Goal: Transaction & Acquisition: Purchase product/service

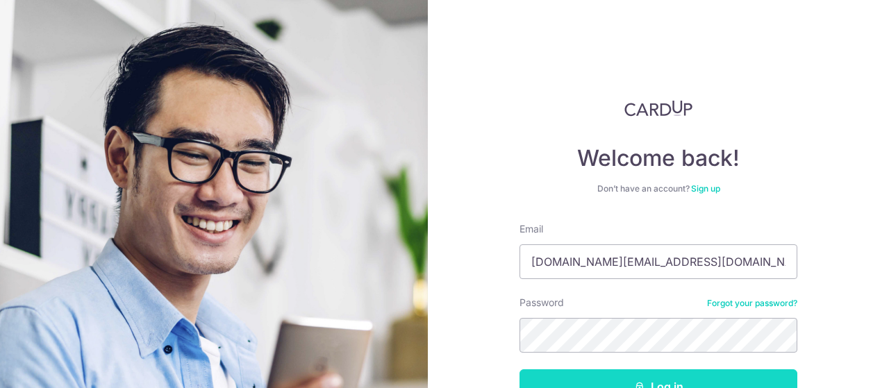
type input "[DOMAIN_NAME][EMAIL_ADDRESS][DOMAIN_NAME]"
click at [643, 379] on button "Log in" at bounding box center [659, 387] width 278 height 35
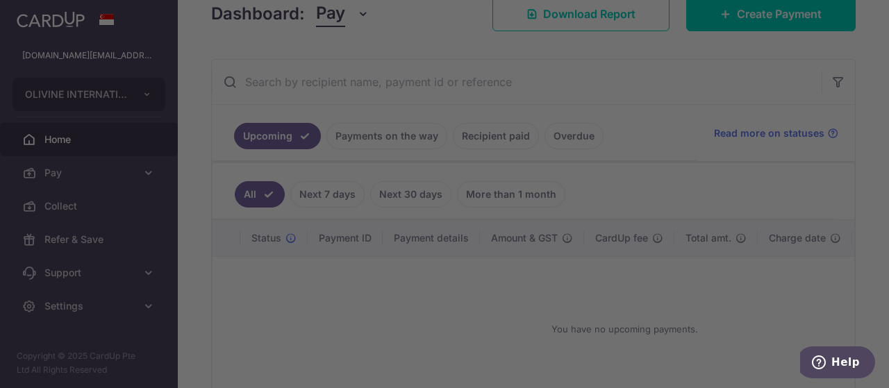
scroll to position [208, 0]
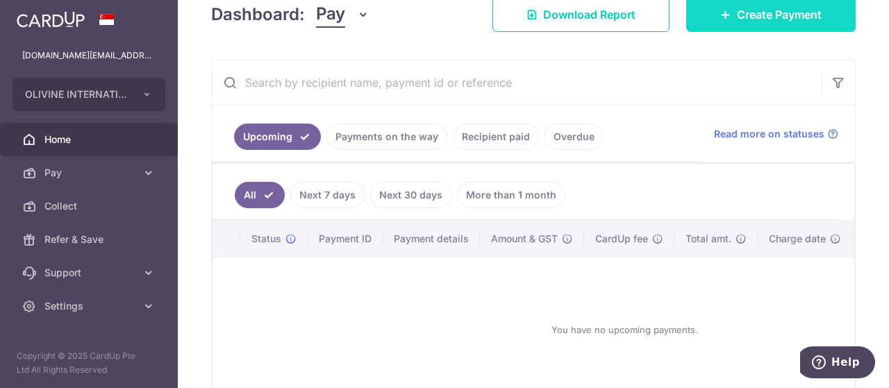
click at [722, 15] on icon at bounding box center [726, 14] width 11 height 11
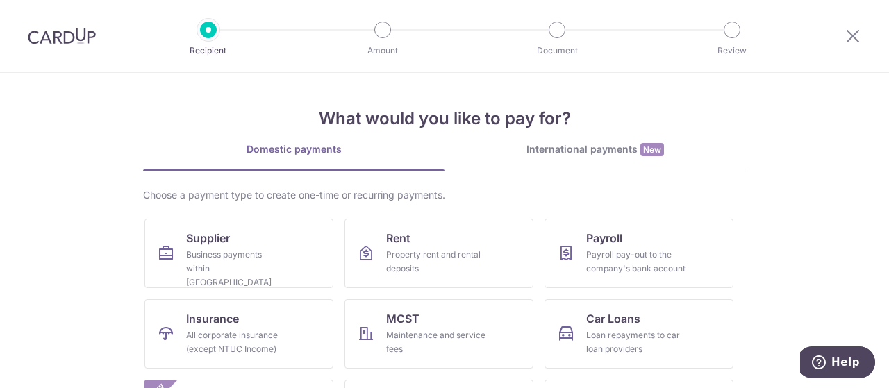
click at [575, 159] on link "International payments New" at bounding box center [596, 156] width 302 height 28
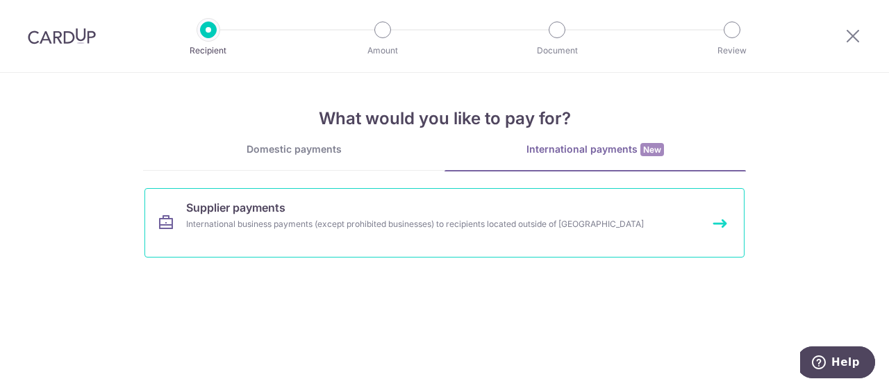
click at [459, 252] on link "Supplier payments International business payments (except prohibited businesses…" at bounding box center [445, 222] width 600 height 69
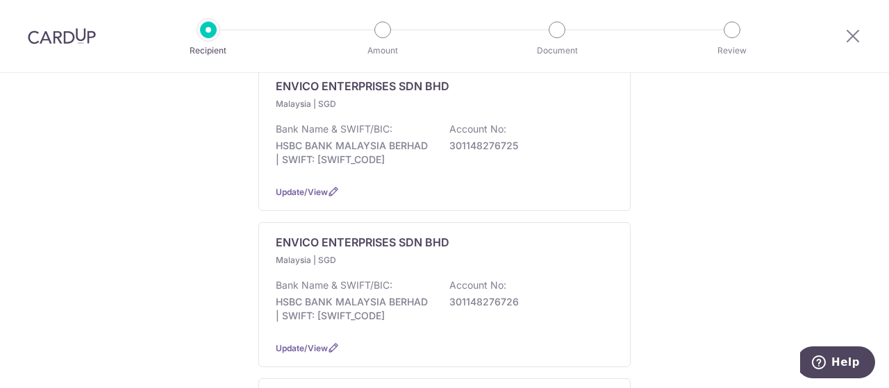
scroll to position [234, 0]
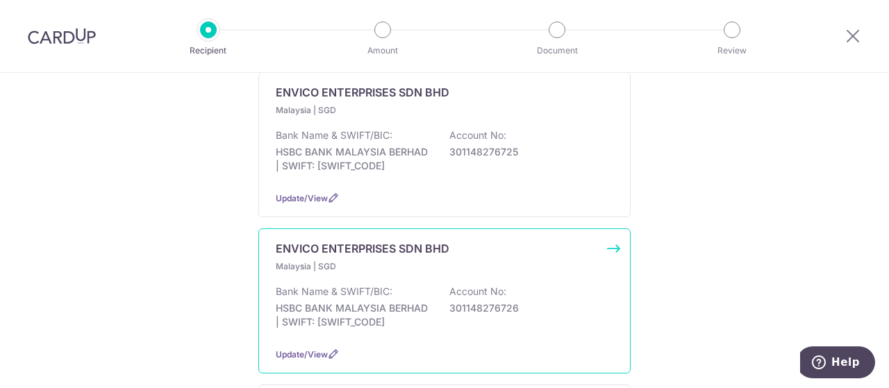
click at [456, 315] on div "Bank Name & SWIFT/BIC: HSBC BANK MALAYSIA BERHAD | SWIFT: HBMBMYKLXXX Account N…" at bounding box center [445, 310] width 338 height 51
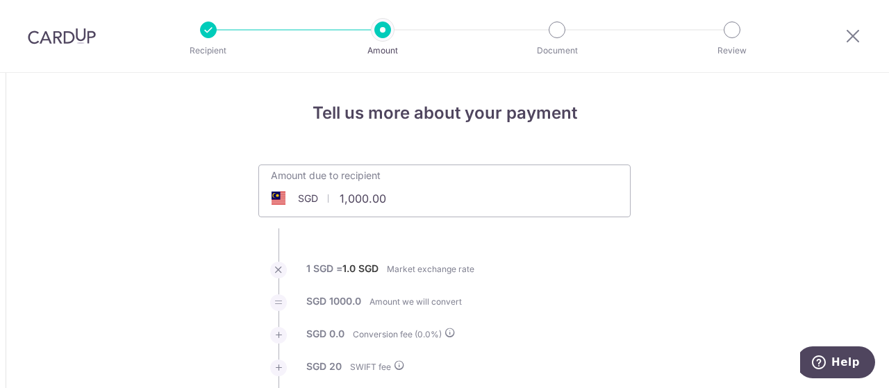
click at [415, 202] on input "1,000.00" at bounding box center [366, 199] width 215 height 32
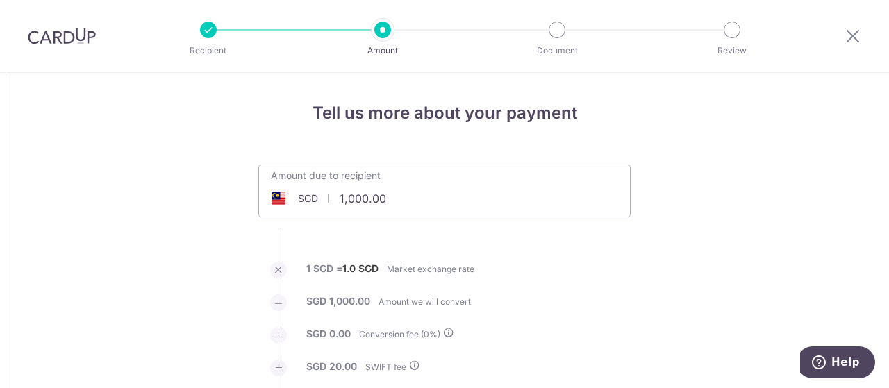
click at [415, 202] on input "1,000.00" at bounding box center [366, 199] width 215 height 32
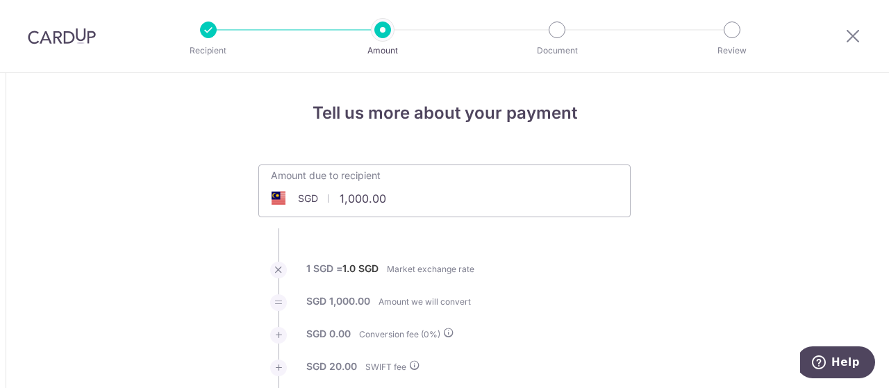
click at [415, 202] on input "1,000.00" at bounding box center [366, 199] width 215 height 32
type input "156,800.00"
type input "156,820.00"
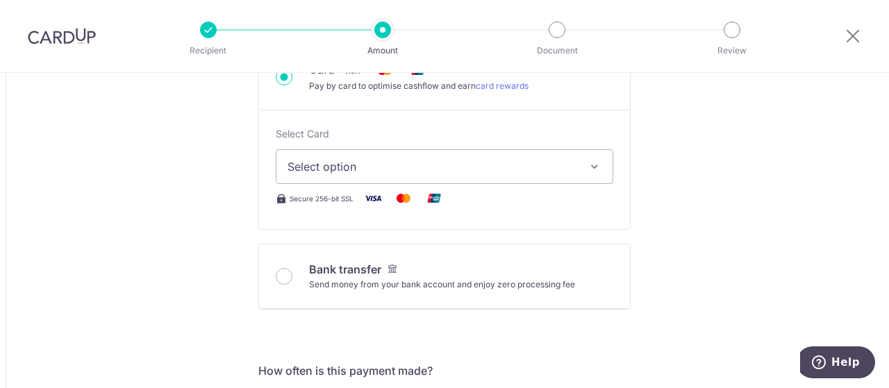
scroll to position [489, 0]
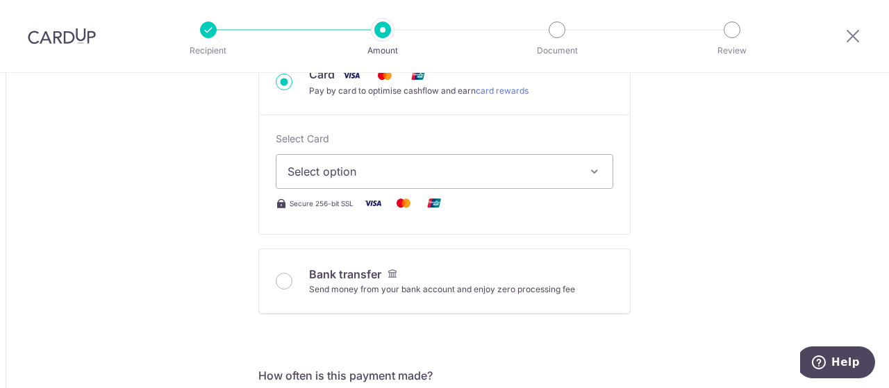
click at [559, 169] on span "Select option" at bounding box center [432, 171] width 289 height 17
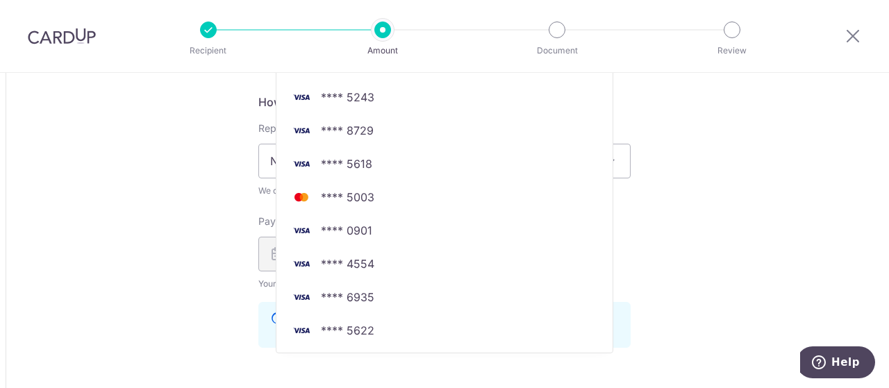
scroll to position [768, 0]
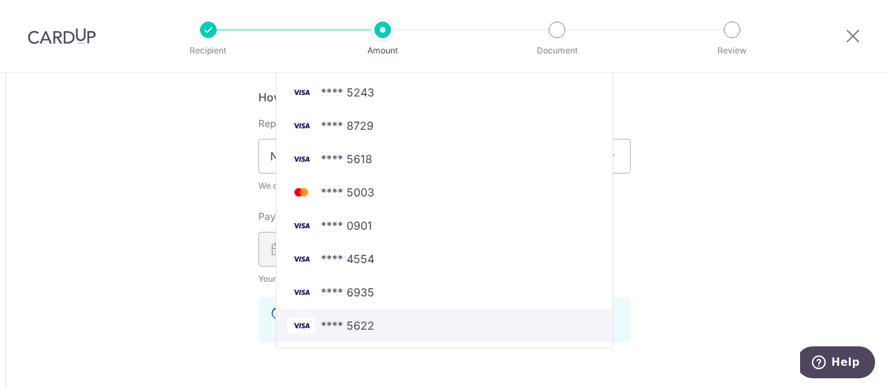
click at [402, 323] on span "**** 5622" at bounding box center [445, 326] width 314 height 17
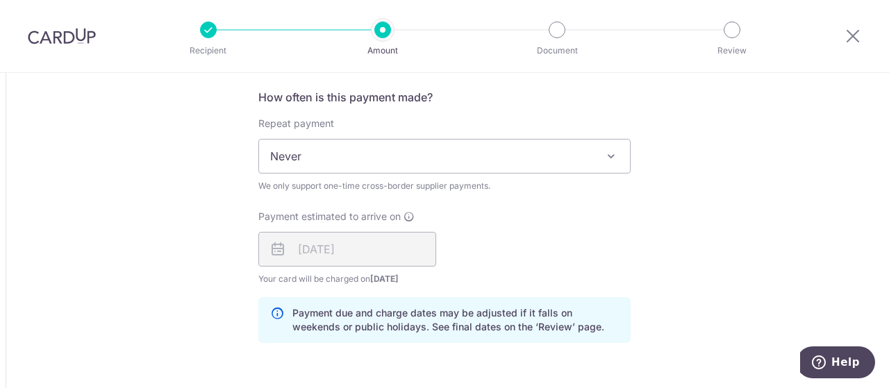
type input "156,800.00"
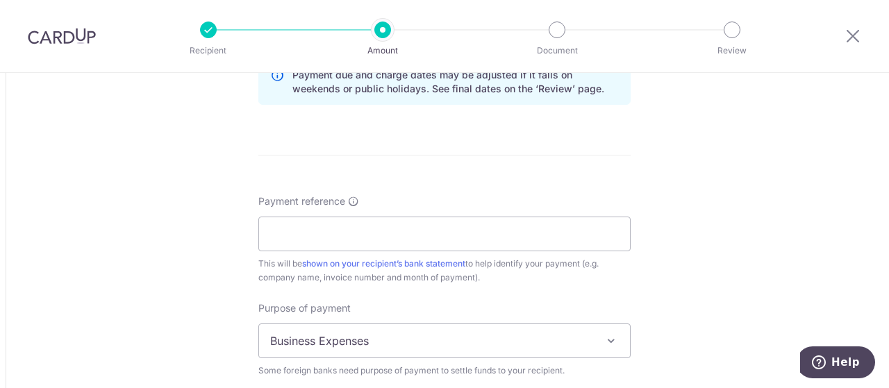
scroll to position [1021, 0]
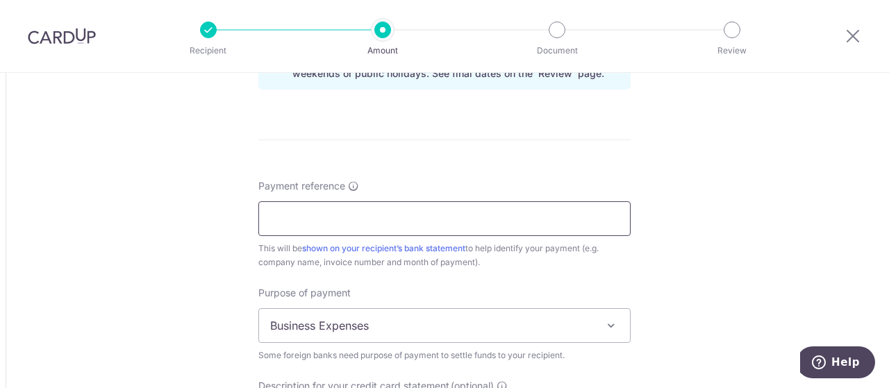
click at [538, 221] on input "Payment reference" at bounding box center [444, 218] width 372 height 35
paste input "PI-SWG1119"
type input "PI-SWG1119 1131 1133"
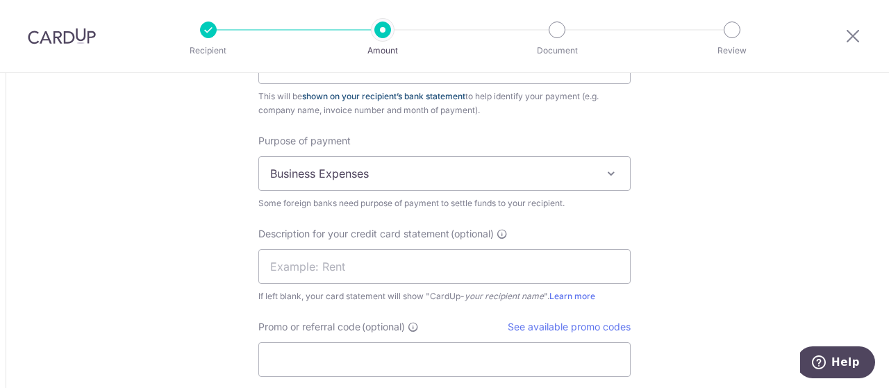
scroll to position [1176, 0]
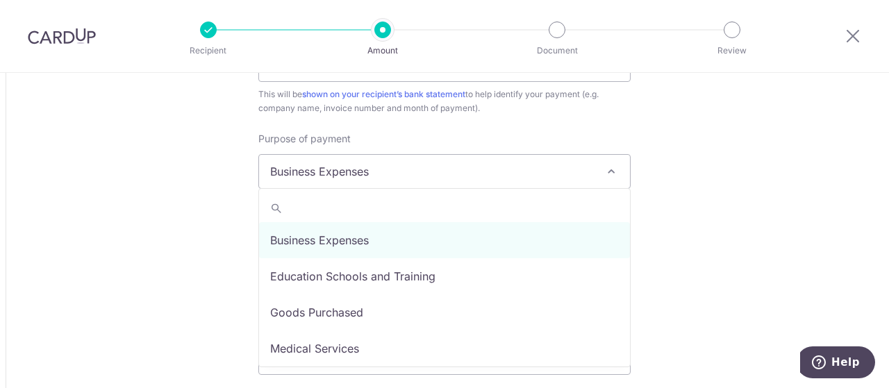
click at [614, 173] on span at bounding box center [611, 171] width 17 height 17
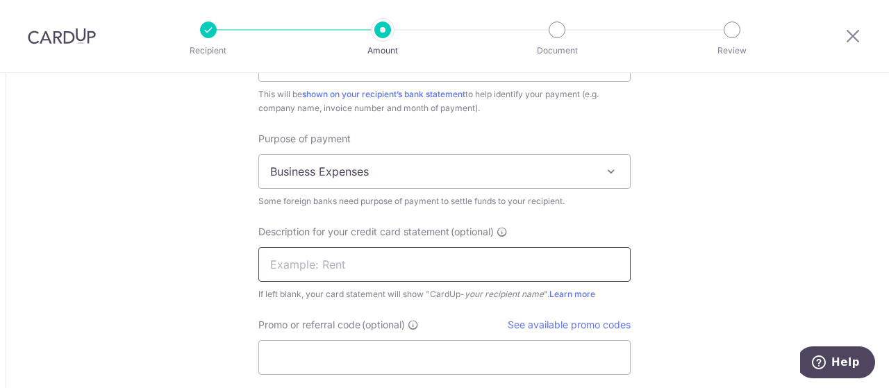
click at [600, 259] on input "text" at bounding box center [444, 264] width 372 height 35
type input "p"
click at [297, 262] on input "SUPPLIER PAYMEN" at bounding box center [444, 264] width 372 height 35
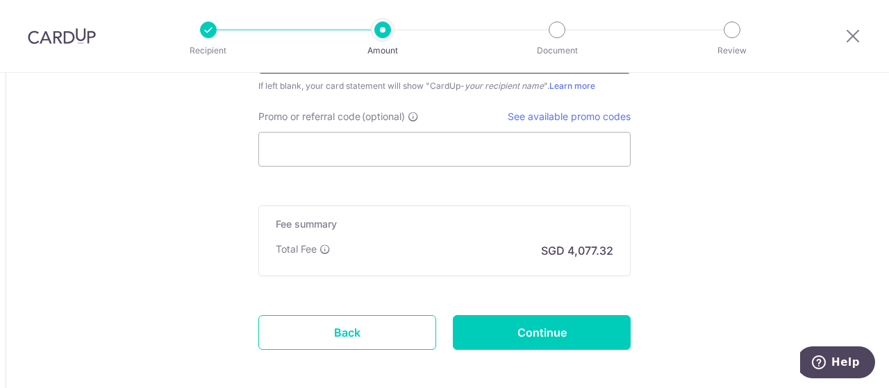
scroll to position [1384, 0]
type input "SUPP PAYMENT"
click at [498, 156] on input "Promo or referral code (optional)" at bounding box center [444, 149] width 372 height 35
click at [439, 148] on input "Promo or referral code (optional)" at bounding box center [444, 149] width 372 height 35
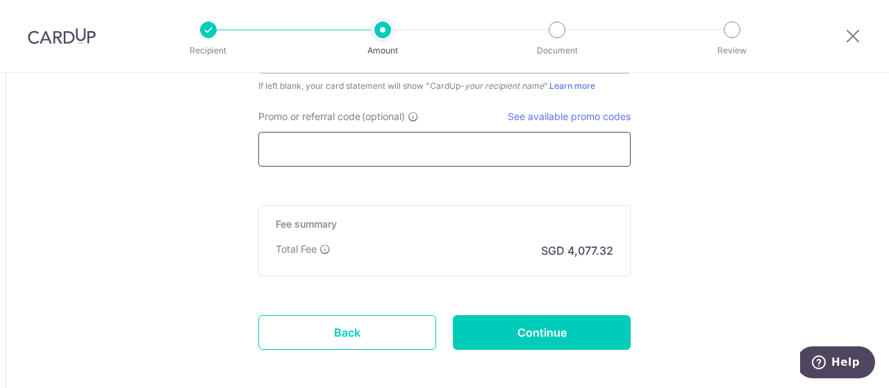
click at [388, 145] on input "Promo or referral code (optional)" at bounding box center [444, 149] width 372 height 35
type input "OLV140"
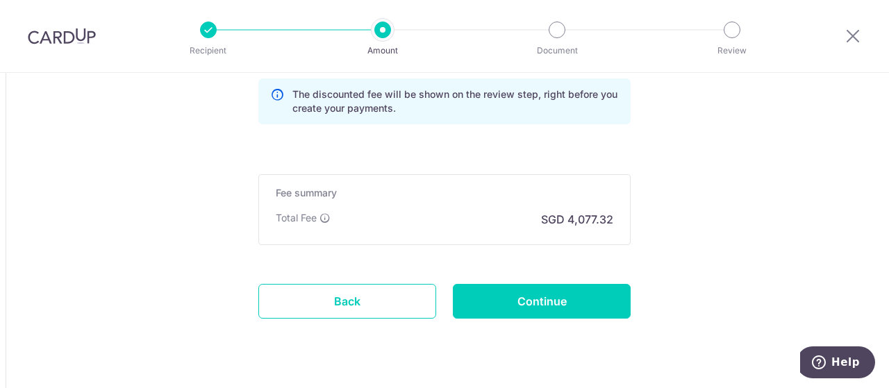
scroll to position [1508, 0]
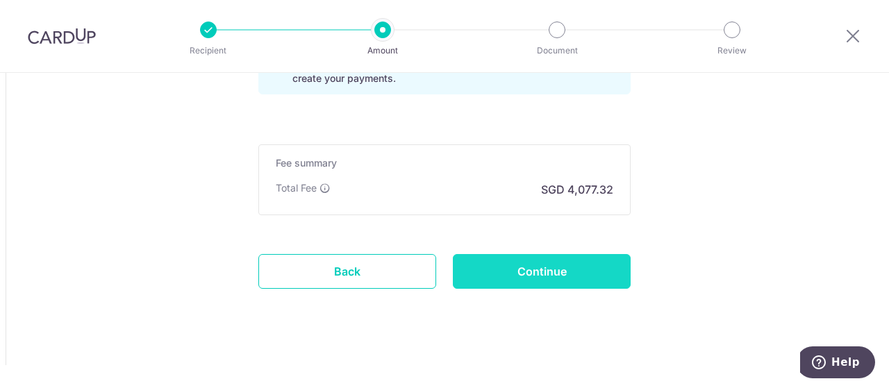
click at [537, 273] on input "Continue" at bounding box center [542, 271] width 178 height 35
type input "Create Schedule"
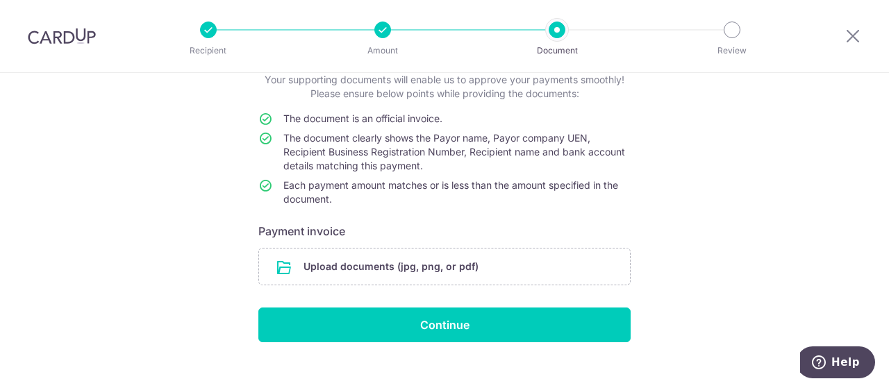
scroll to position [110, 0]
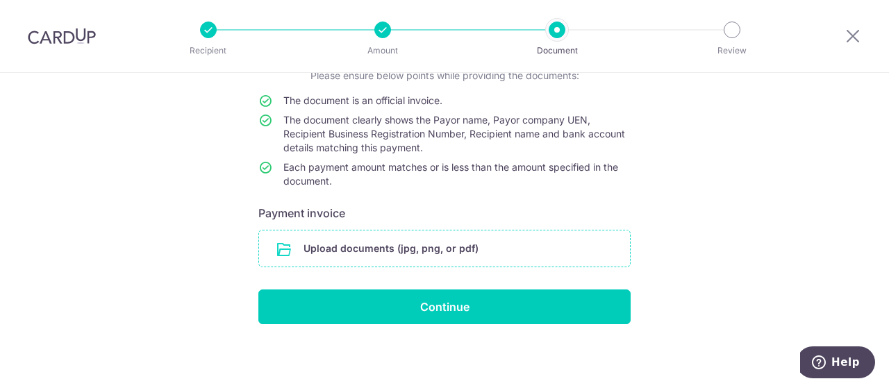
click at [482, 245] on input "file" at bounding box center [444, 249] width 371 height 36
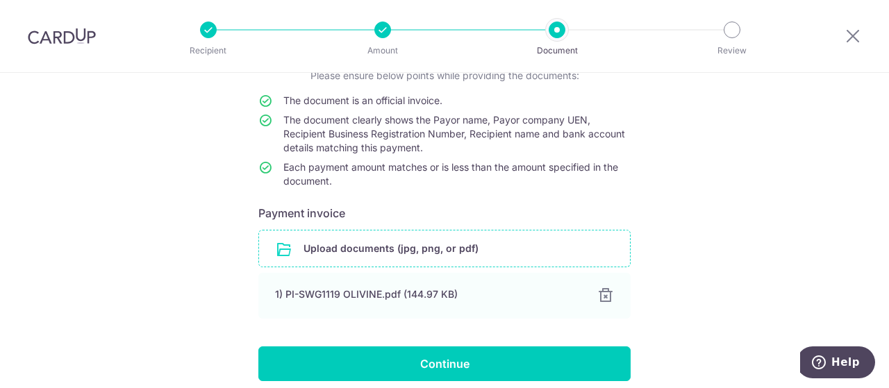
click at [408, 237] on input "file" at bounding box center [444, 249] width 371 height 36
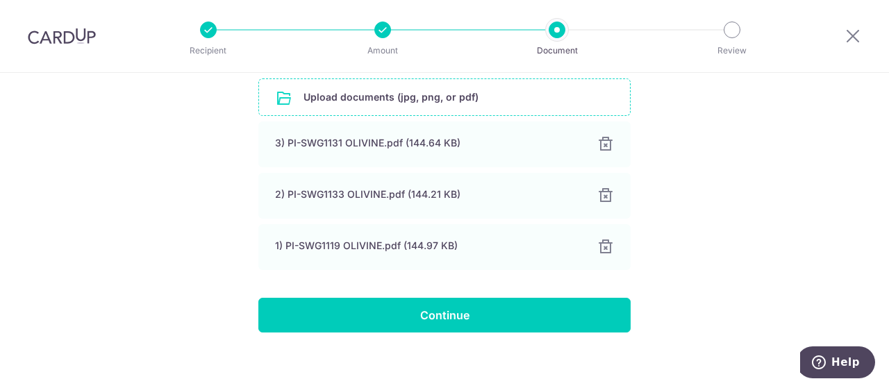
scroll to position [270, 0]
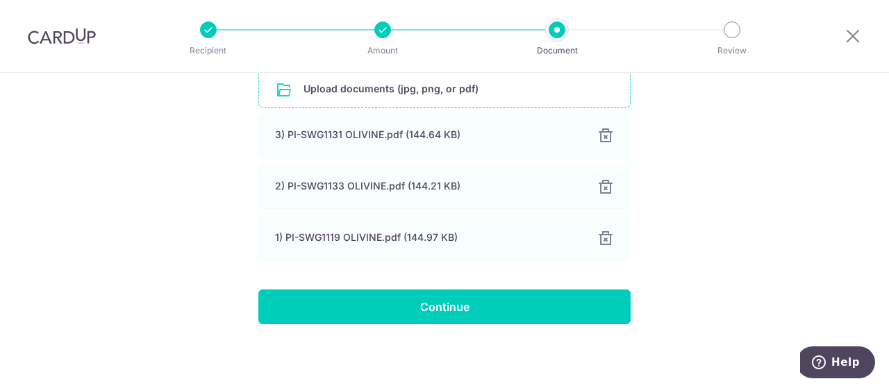
click at [604, 327] on div "Help us verify your payment Your supporting documents will enable us to approve…" at bounding box center [444, 96] width 889 height 586
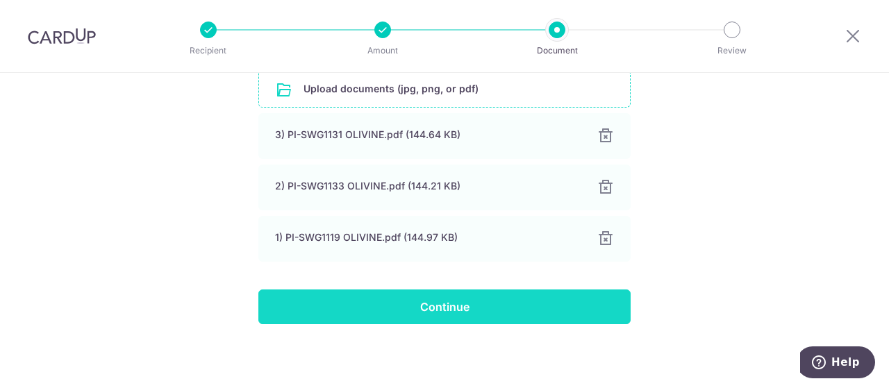
click at [598, 309] on input "Continue" at bounding box center [444, 307] width 372 height 35
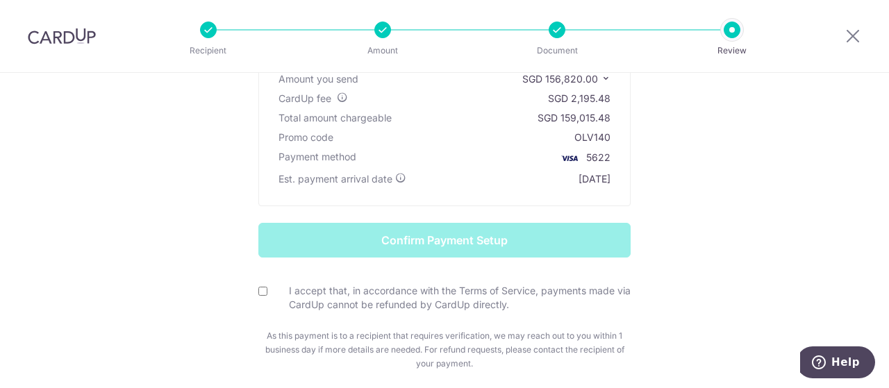
scroll to position [193, 0]
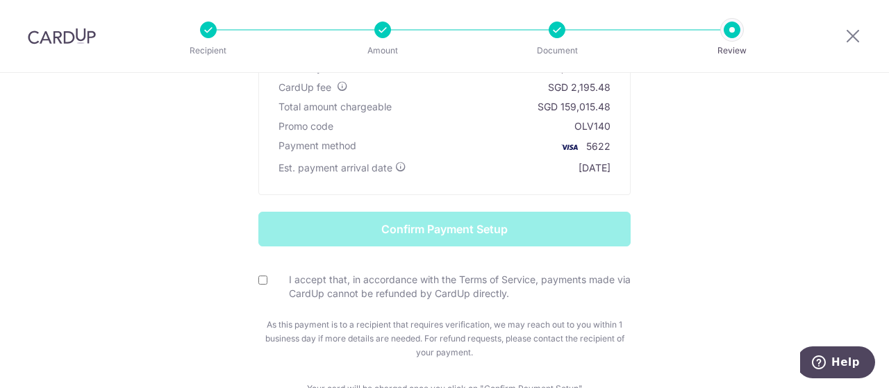
click at [273, 285] on div "I accept that, in accordance with the Terms of Service, payments made via CardU…" at bounding box center [444, 287] width 372 height 28
click at [268, 282] on input "I accept that, in accordance with the Terms of Service, payments made via CardU…" at bounding box center [262, 280] width 9 height 9
checkbox input "true"
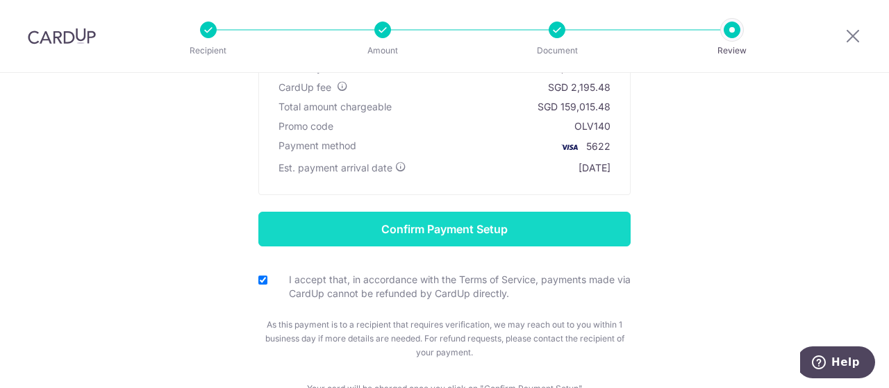
click at [497, 230] on input "Confirm Payment Setup" at bounding box center [444, 229] width 372 height 35
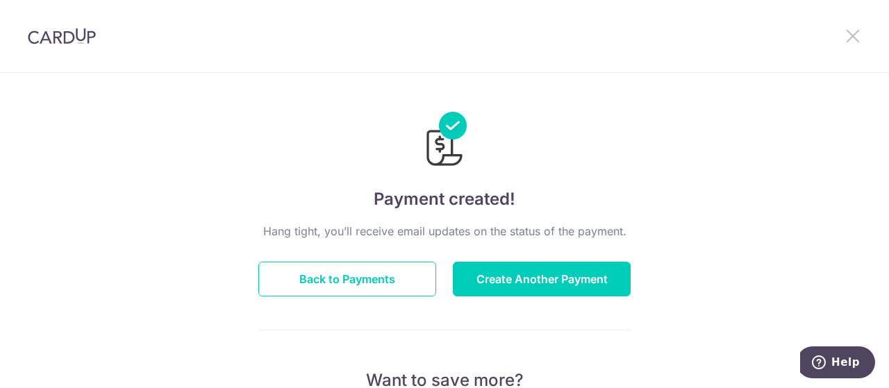
click at [855, 32] on icon at bounding box center [853, 35] width 17 height 17
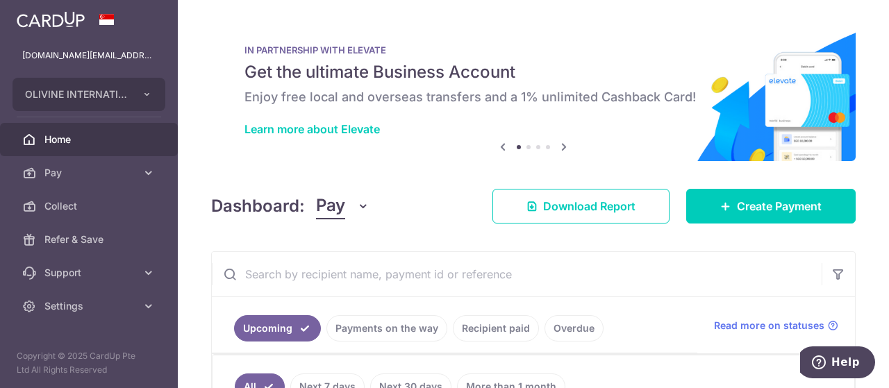
click at [64, 149] on link "Home" at bounding box center [89, 139] width 178 height 33
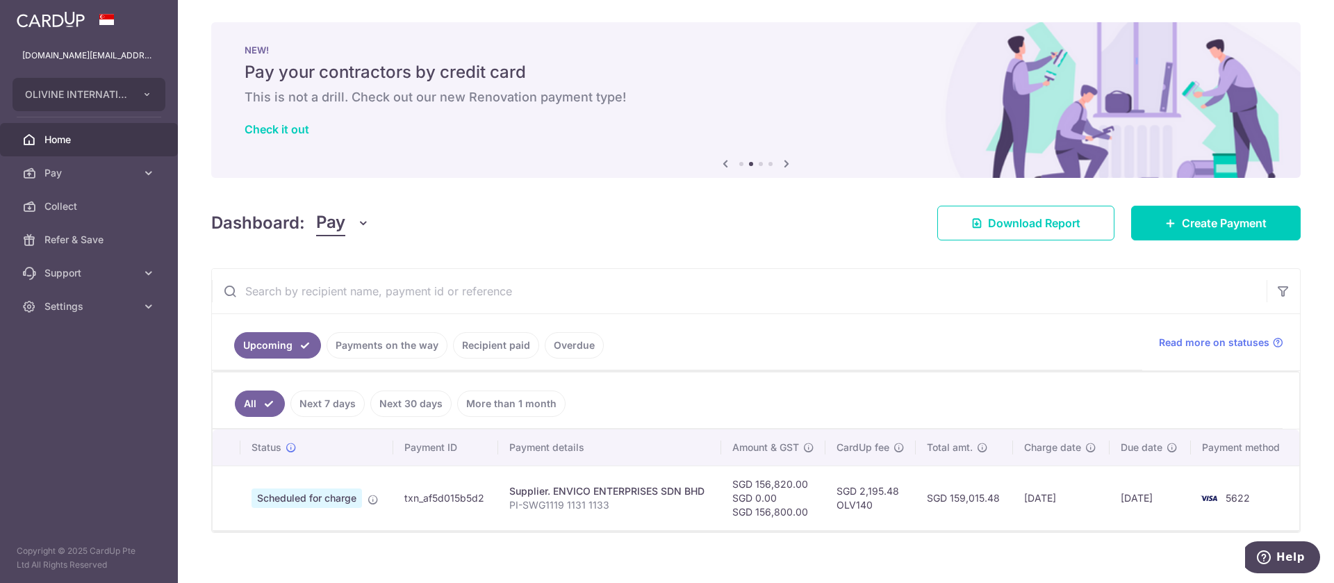
click at [876, 388] on ul "All Next 7 days Next 30 days More than 1 month" at bounding box center [748, 400] width 1070 height 56
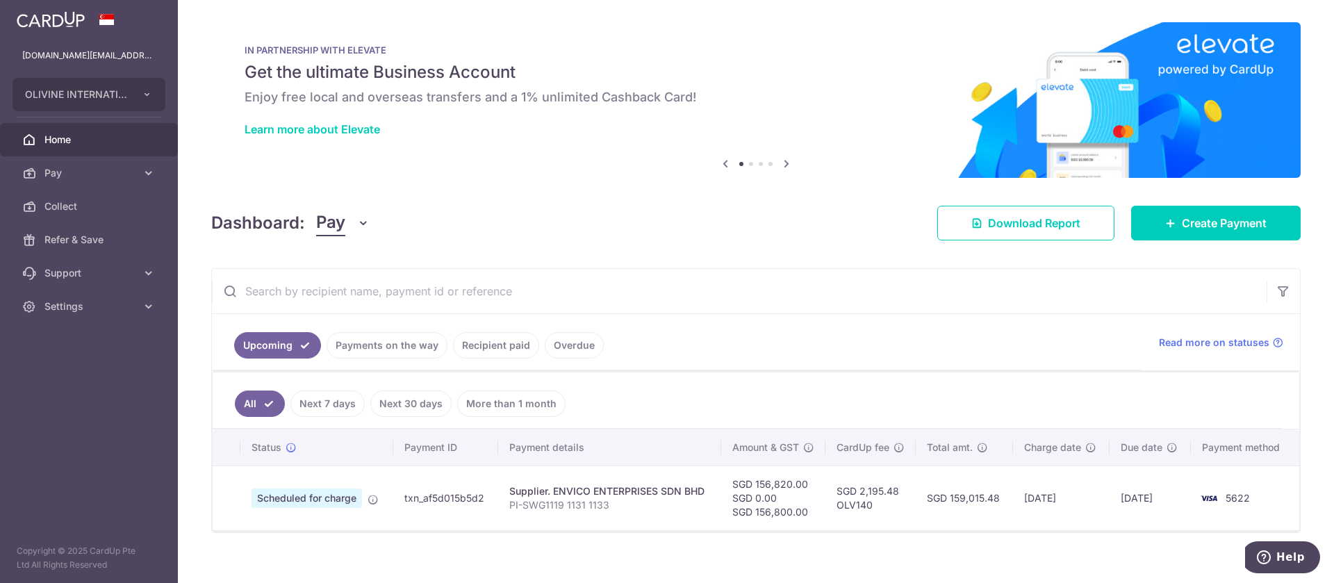
click at [66, 126] on link "Home" at bounding box center [89, 139] width 178 height 33
click at [446, 388] on link "Next 30 days" at bounding box center [410, 403] width 81 height 26
click at [718, 557] on div "× Pause Schedule Pause all future payments in this series Pause just this one p…" at bounding box center [756, 291] width 1156 height 583
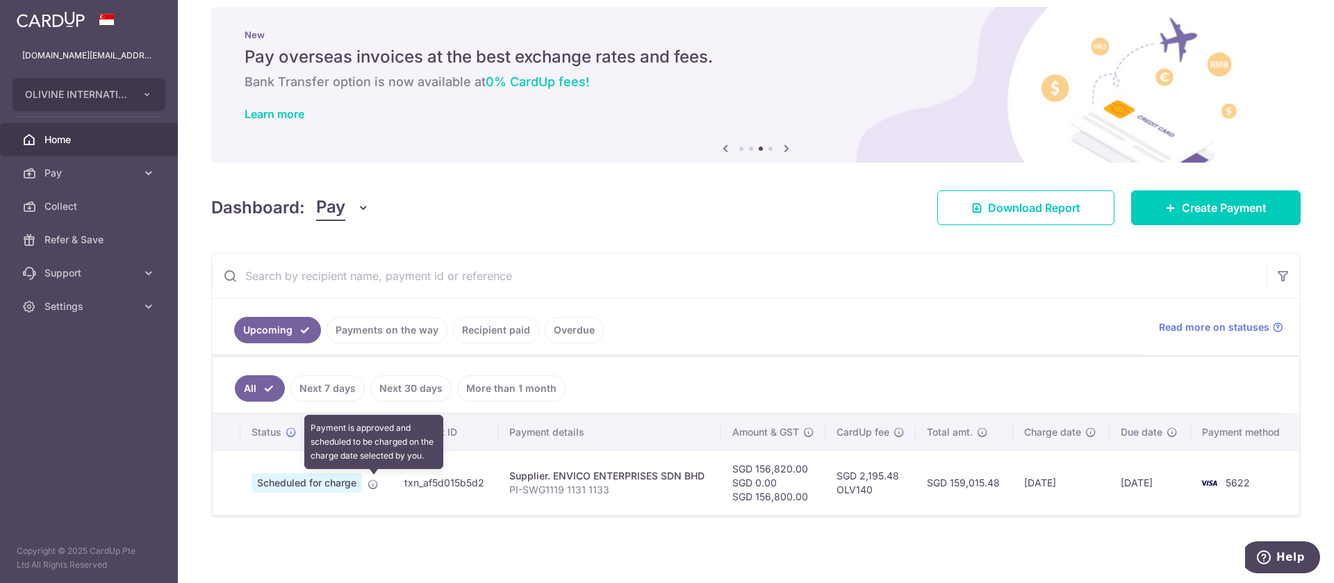
click at [377, 479] on icon at bounding box center [373, 484] width 11 height 11
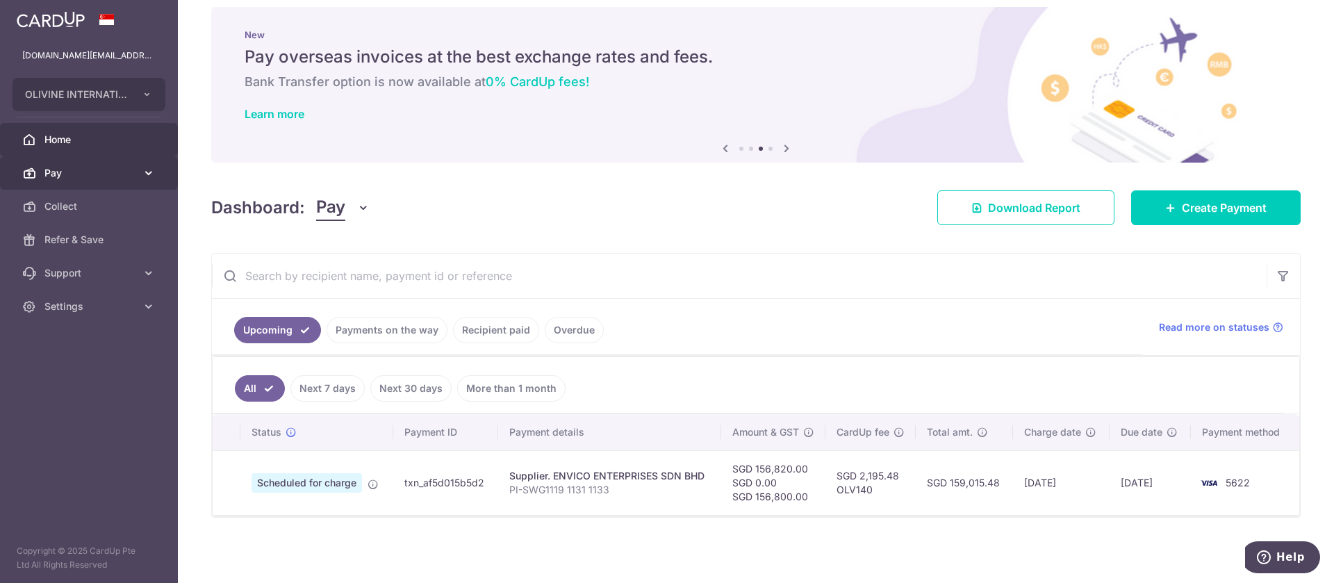
click at [79, 183] on link "Pay" at bounding box center [89, 172] width 178 height 33
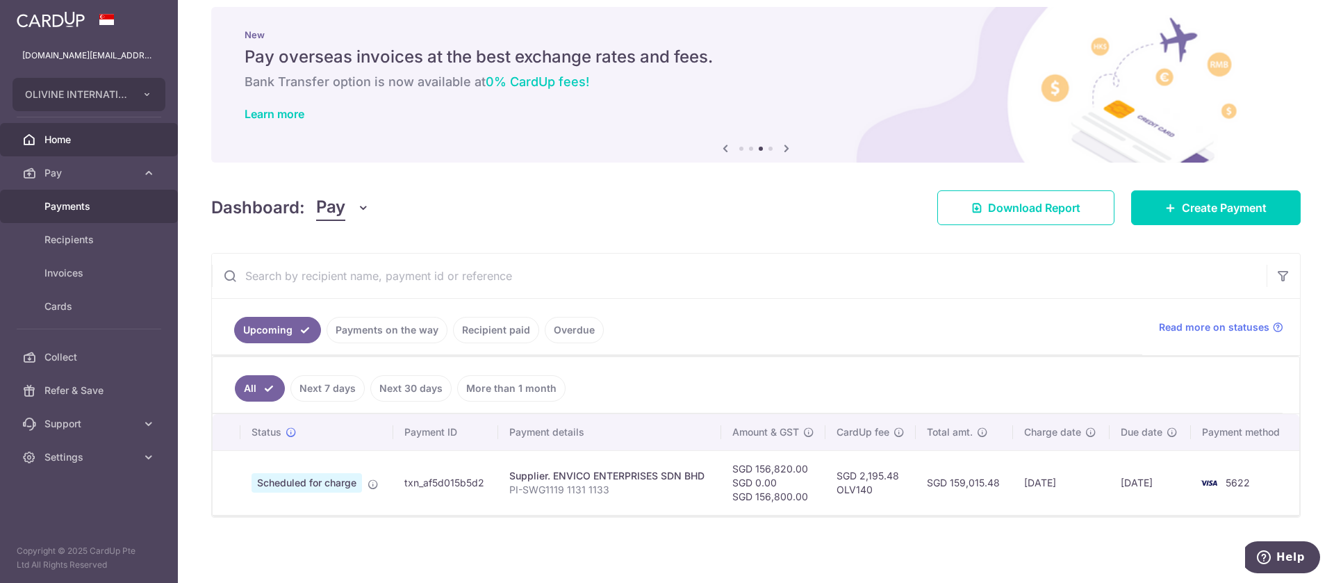
click at [76, 220] on link "Payments" at bounding box center [89, 206] width 178 height 33
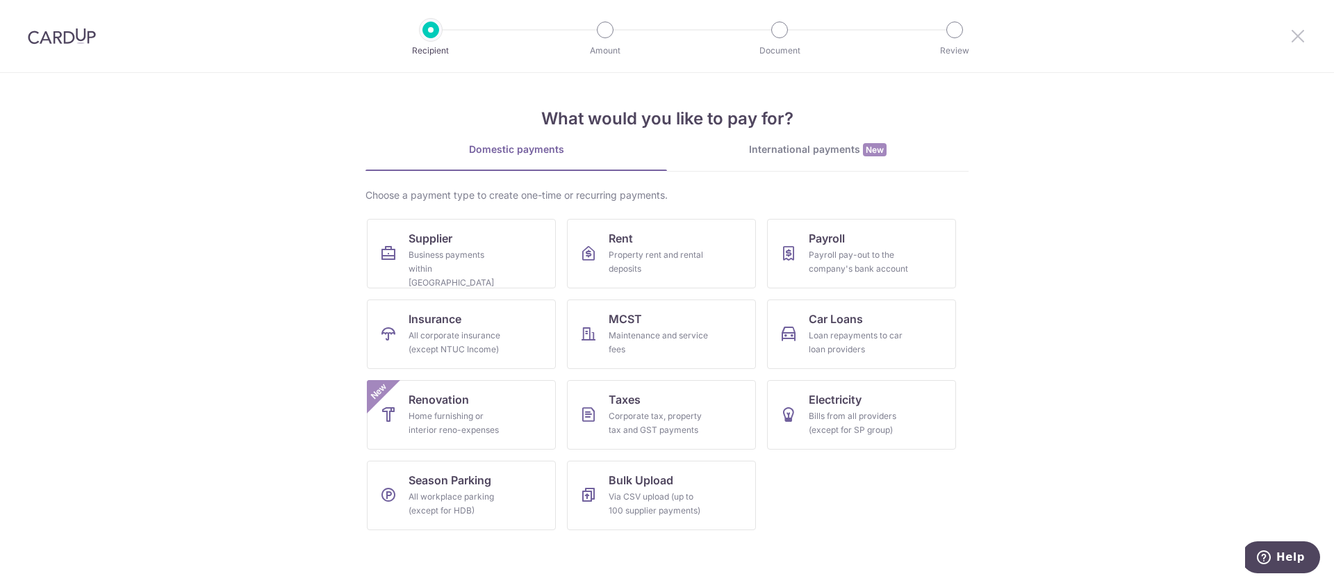
click at [1292, 36] on icon at bounding box center [1298, 35] width 17 height 17
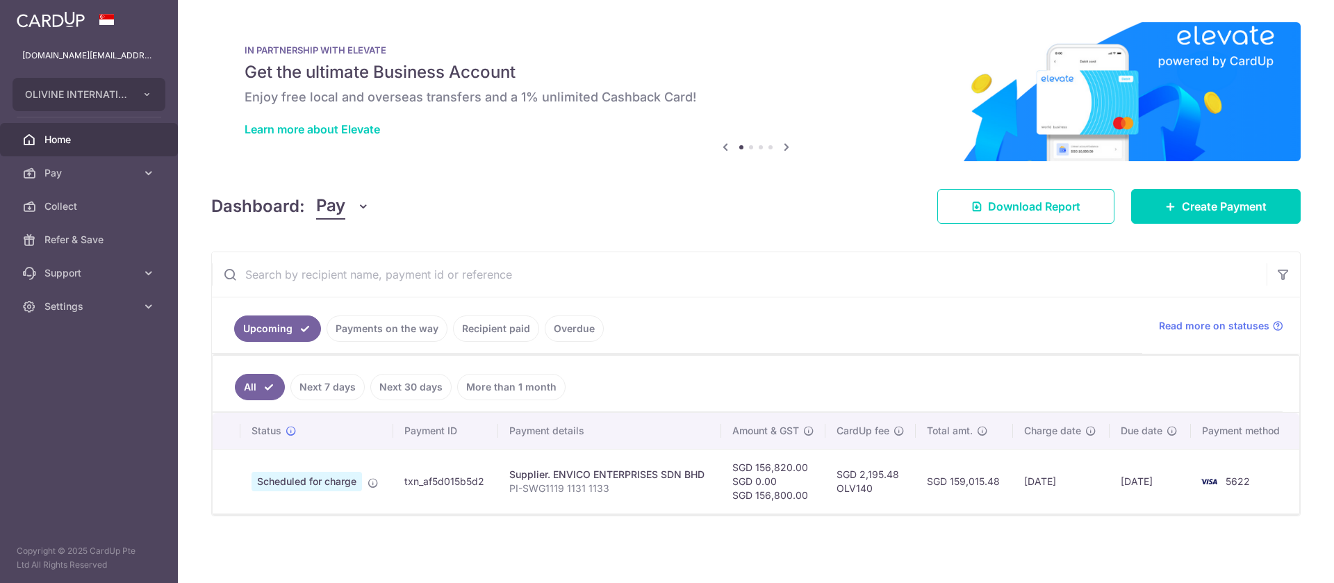
click at [1292, 36] on div "IN PARTNERSHIP WITH ELEVATE Get the ultimate Business Account Enjoy free local …" at bounding box center [755, 91] width 1089 height 139
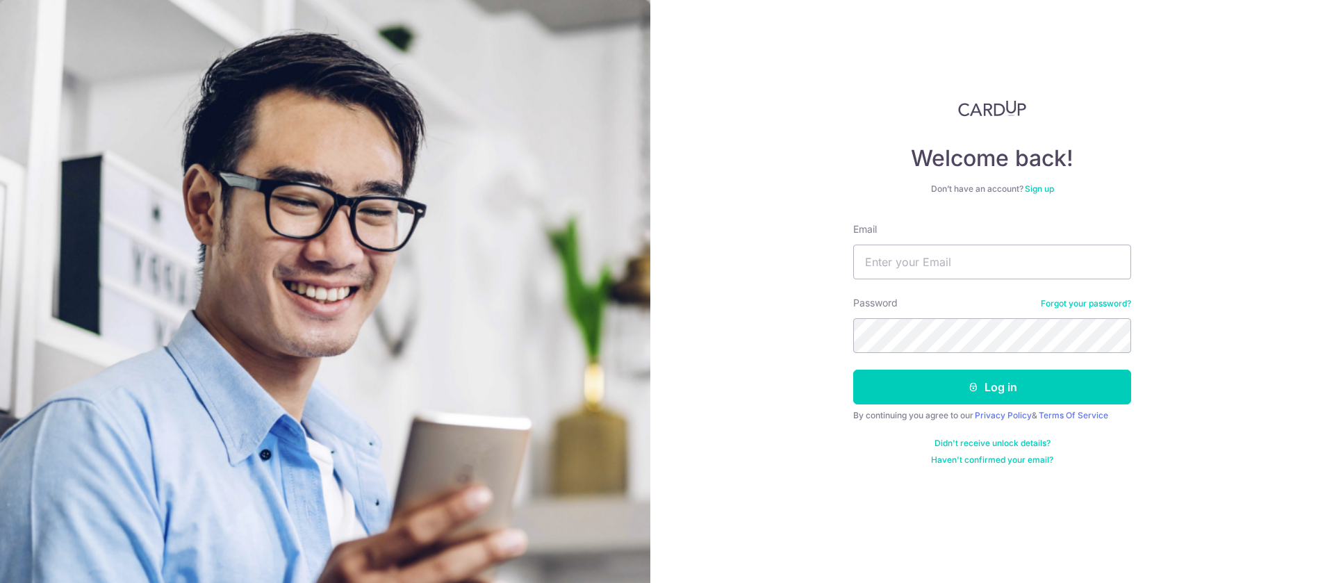
click at [937, 256] on input "Email" at bounding box center [992, 262] width 278 height 35
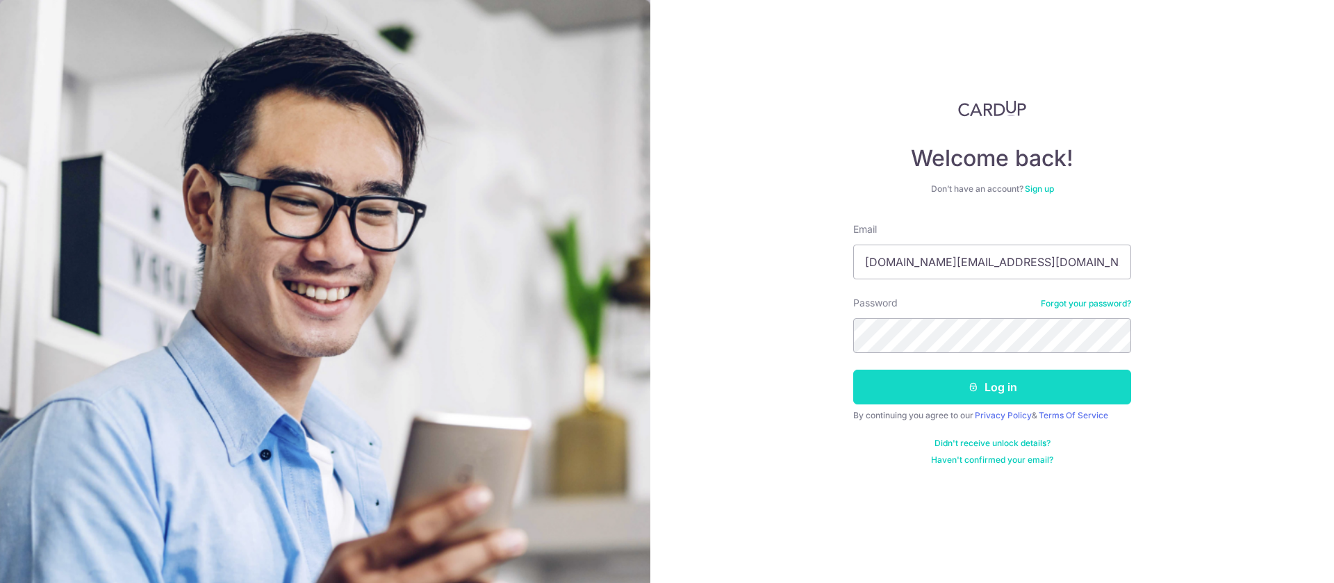
type input "[DOMAIN_NAME][EMAIL_ADDRESS][DOMAIN_NAME]"
click at [965, 387] on button "Log in" at bounding box center [992, 387] width 278 height 35
